Goal: Information Seeking & Learning: Find specific fact

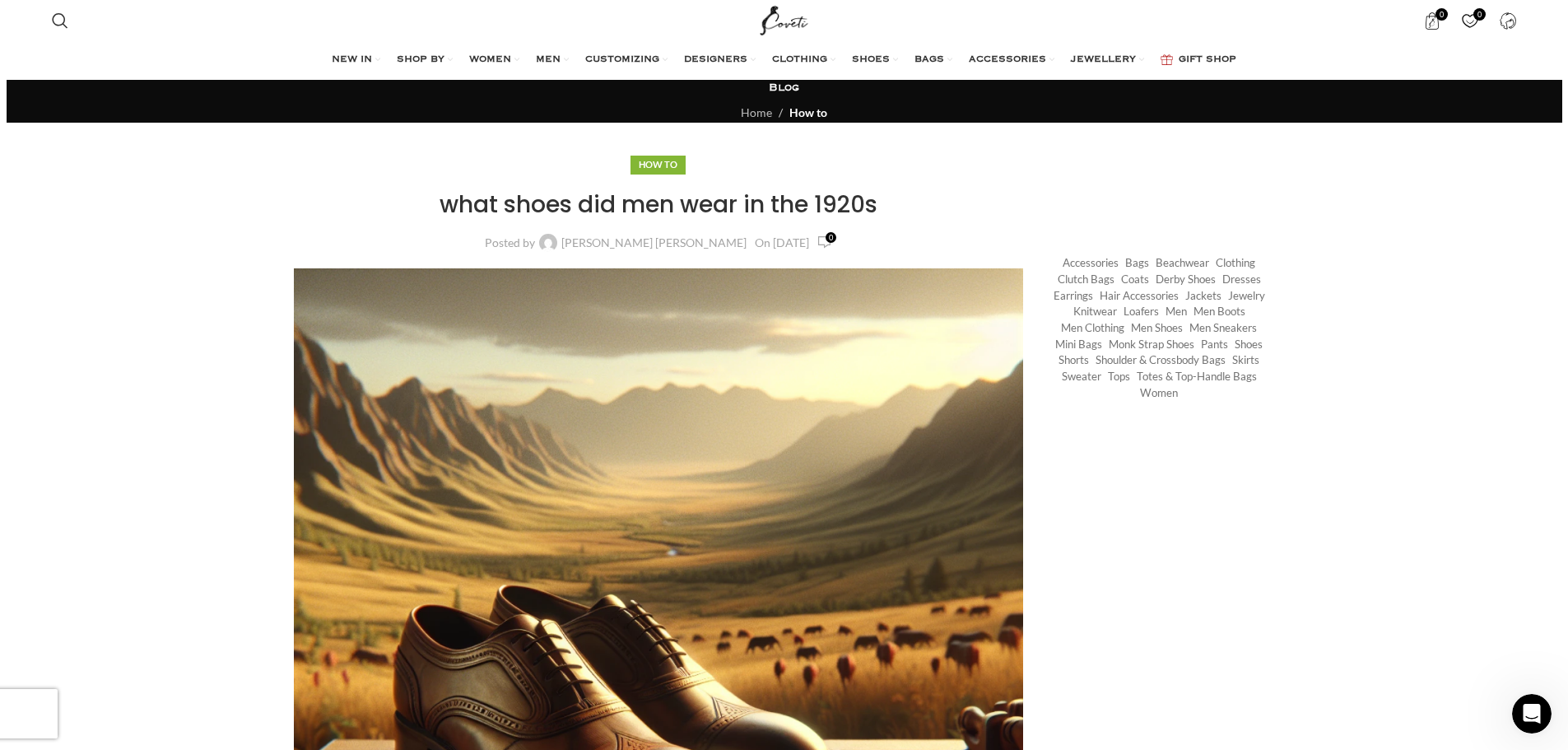
click at [678, 216] on h1 "what shoes did men wear in the 1920s" at bounding box center [659, 204] width 730 height 32
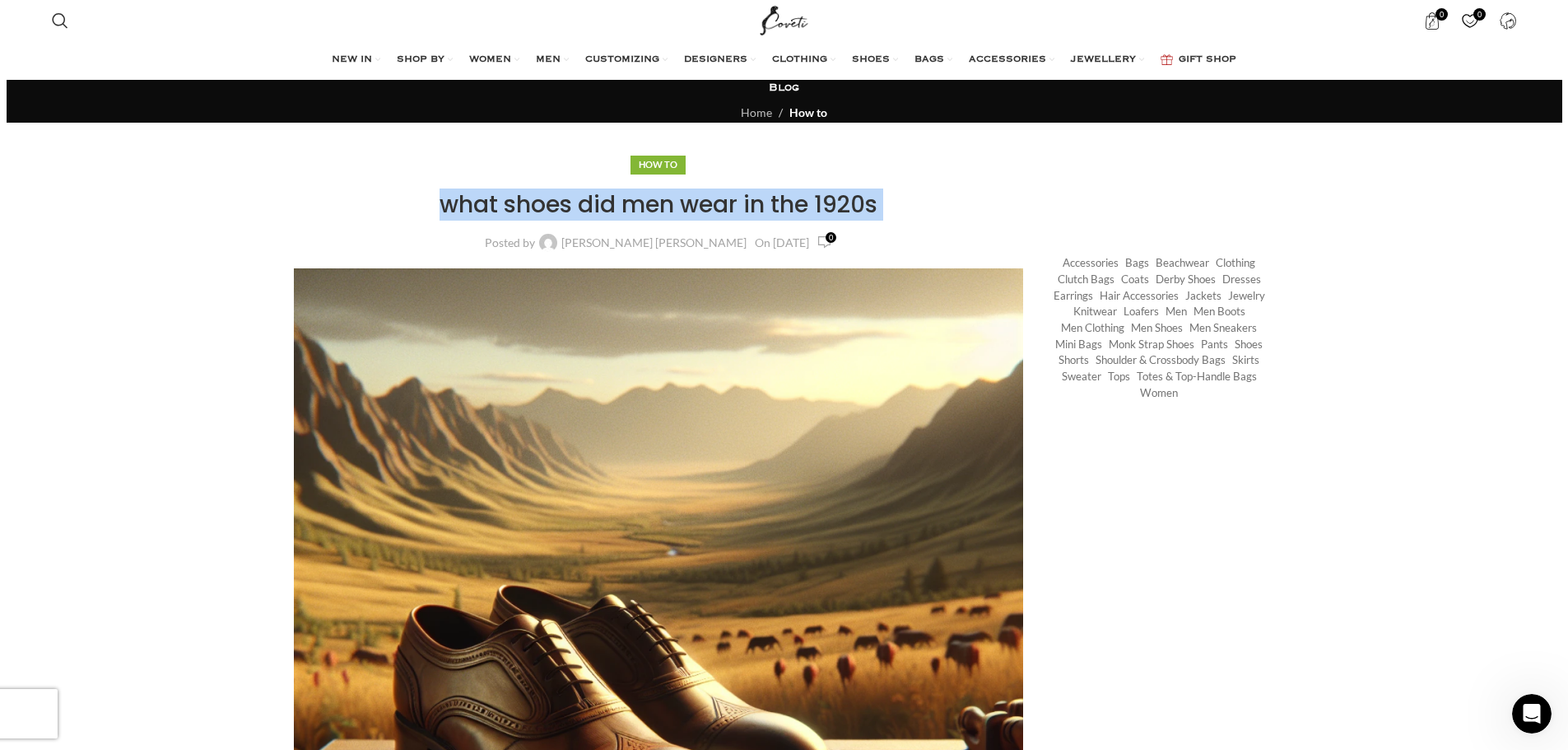
click at [678, 216] on h1 "what shoes did men wear in the 1920s" at bounding box center [659, 204] width 730 height 32
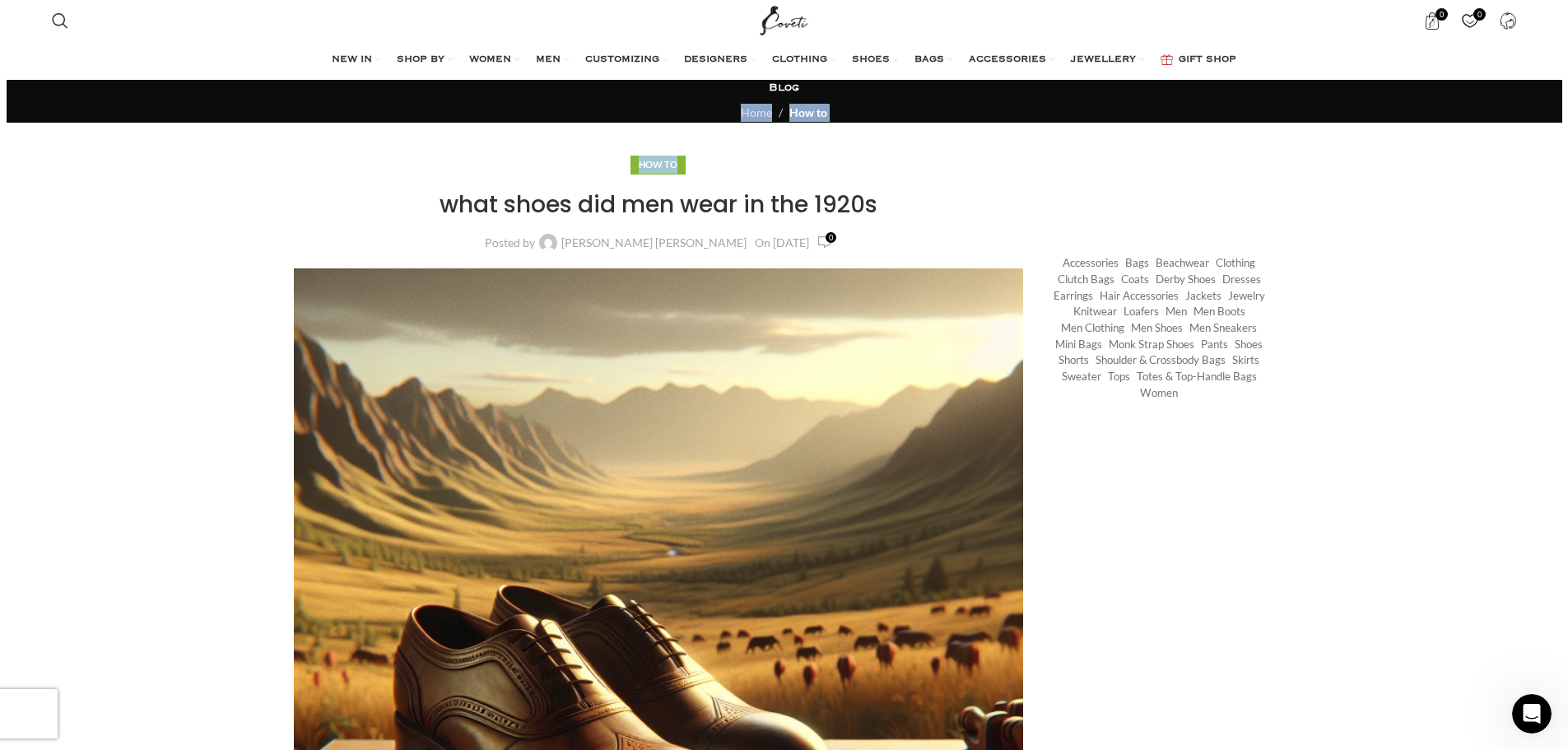
drag, startPoint x: 635, startPoint y: 153, endPoint x: 757, endPoint y: 177, distance: 124.3
click at [771, 177] on div "How to what shoes did men wear in the 1920s Posted by [PERSON_NAME] [PERSON_NAM…" at bounding box center [659, 589] width 730 height 867
click at [723, 198] on h1 "what shoes did men wear in the 1920s" at bounding box center [659, 204] width 730 height 32
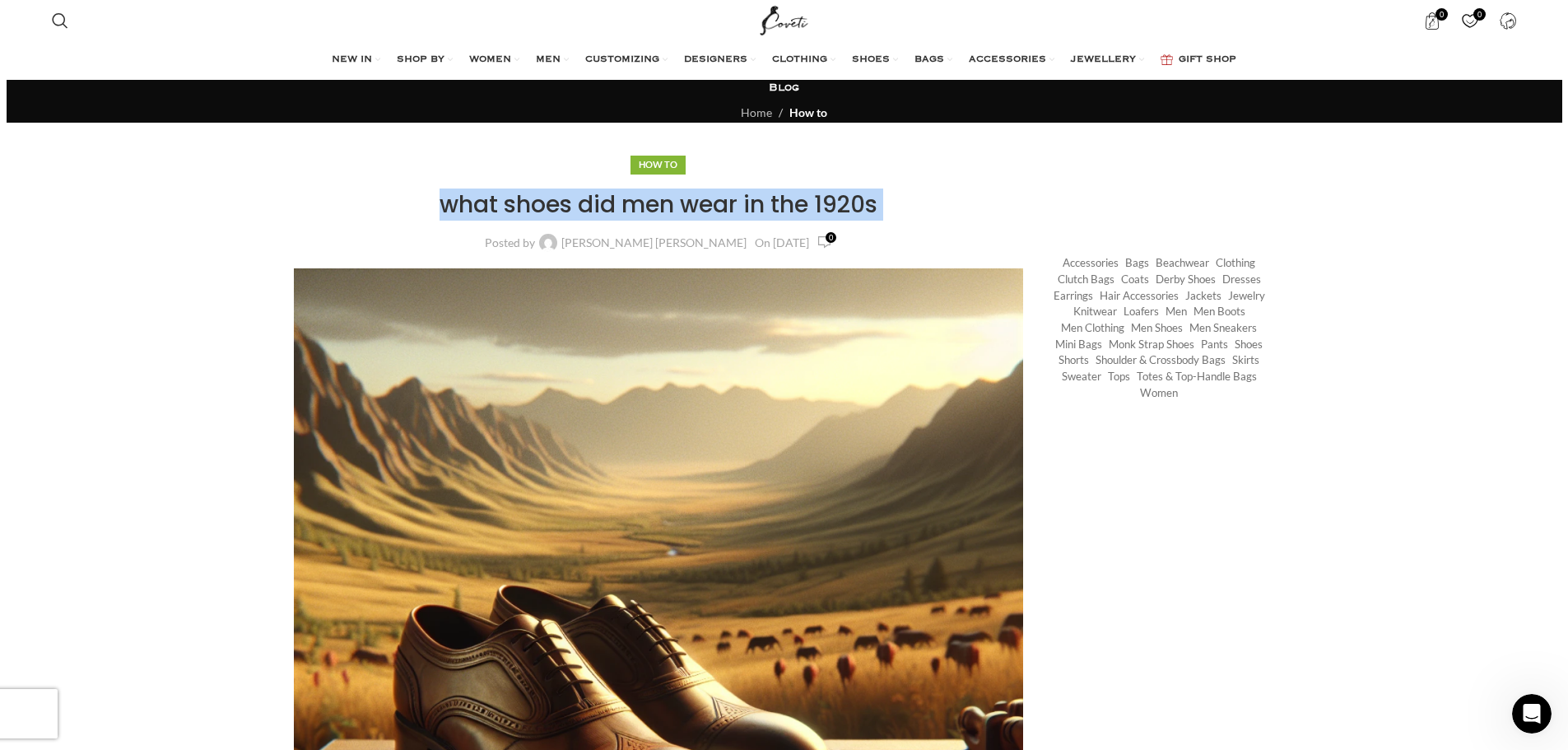
click at [723, 198] on h1 "what shoes did men wear in the 1920s" at bounding box center [659, 204] width 730 height 32
copy div "what shoes did men wear in the 1920s"
